Goal: Check status: Check status

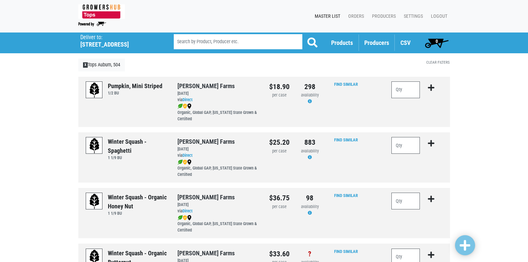
click at [377, 45] on span "Producers" at bounding box center [377, 42] width 25 height 7
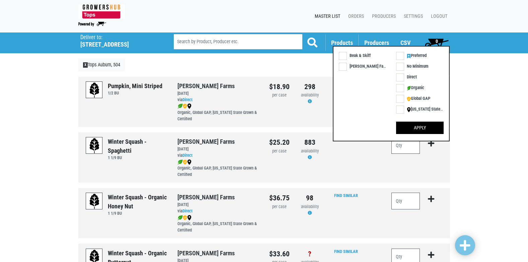
click at [353, 42] on span "Products" at bounding box center [342, 42] width 22 height 7
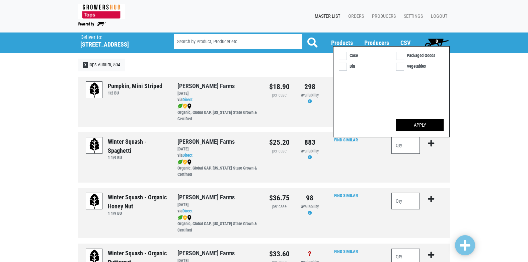
click at [404, 42] on link "CSV" at bounding box center [406, 42] width 10 height 7
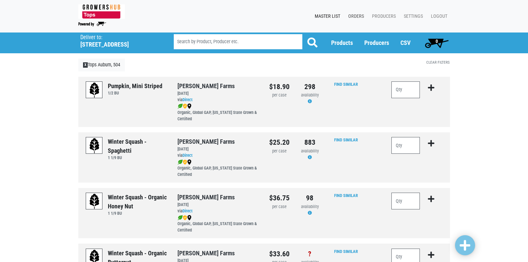
click at [353, 15] on link "Orders" at bounding box center [355, 16] width 24 height 13
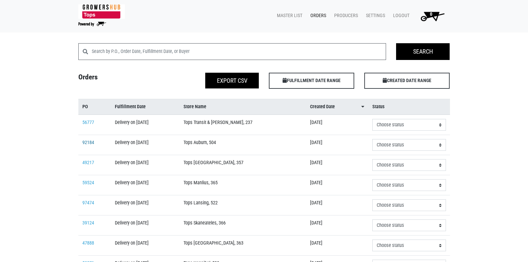
click at [88, 144] on link "92184" at bounding box center [88, 143] width 12 height 6
